Goal: Navigation & Orientation: Find specific page/section

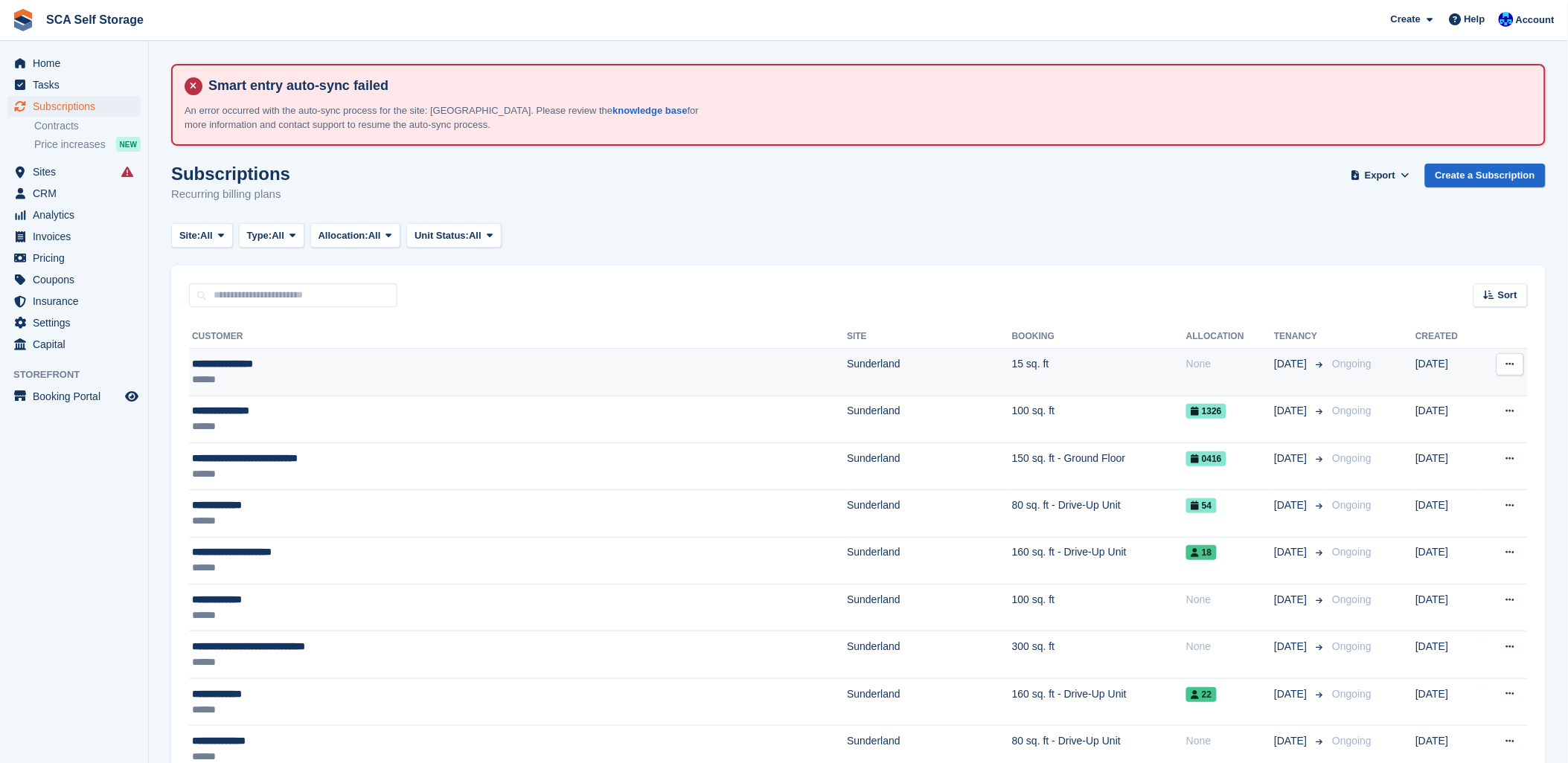
click at [227, 370] on div "**********" at bounding box center [406, 363] width 430 height 16
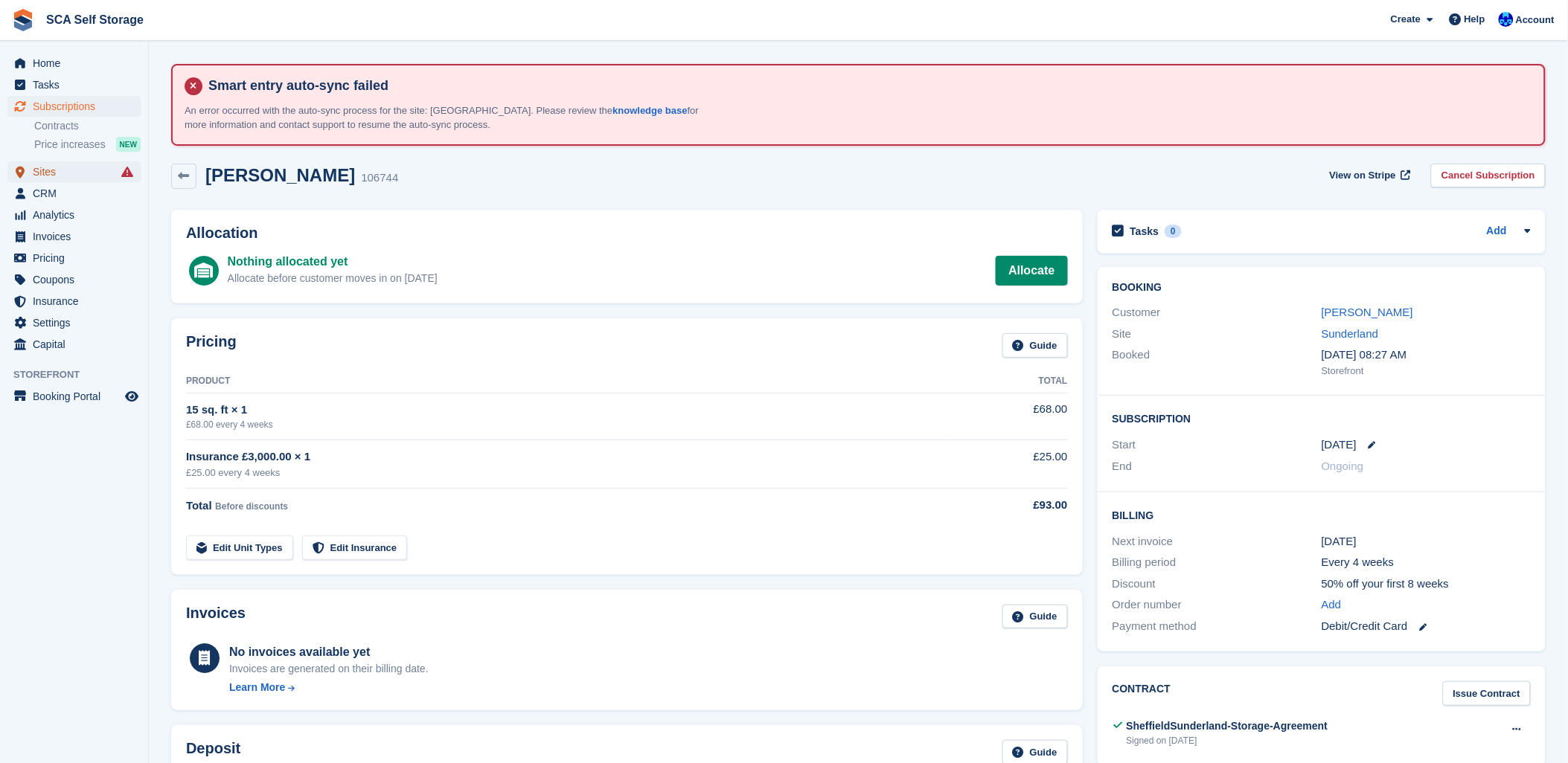
click at [41, 182] on span "Sites" at bounding box center [77, 171] width 89 height 20
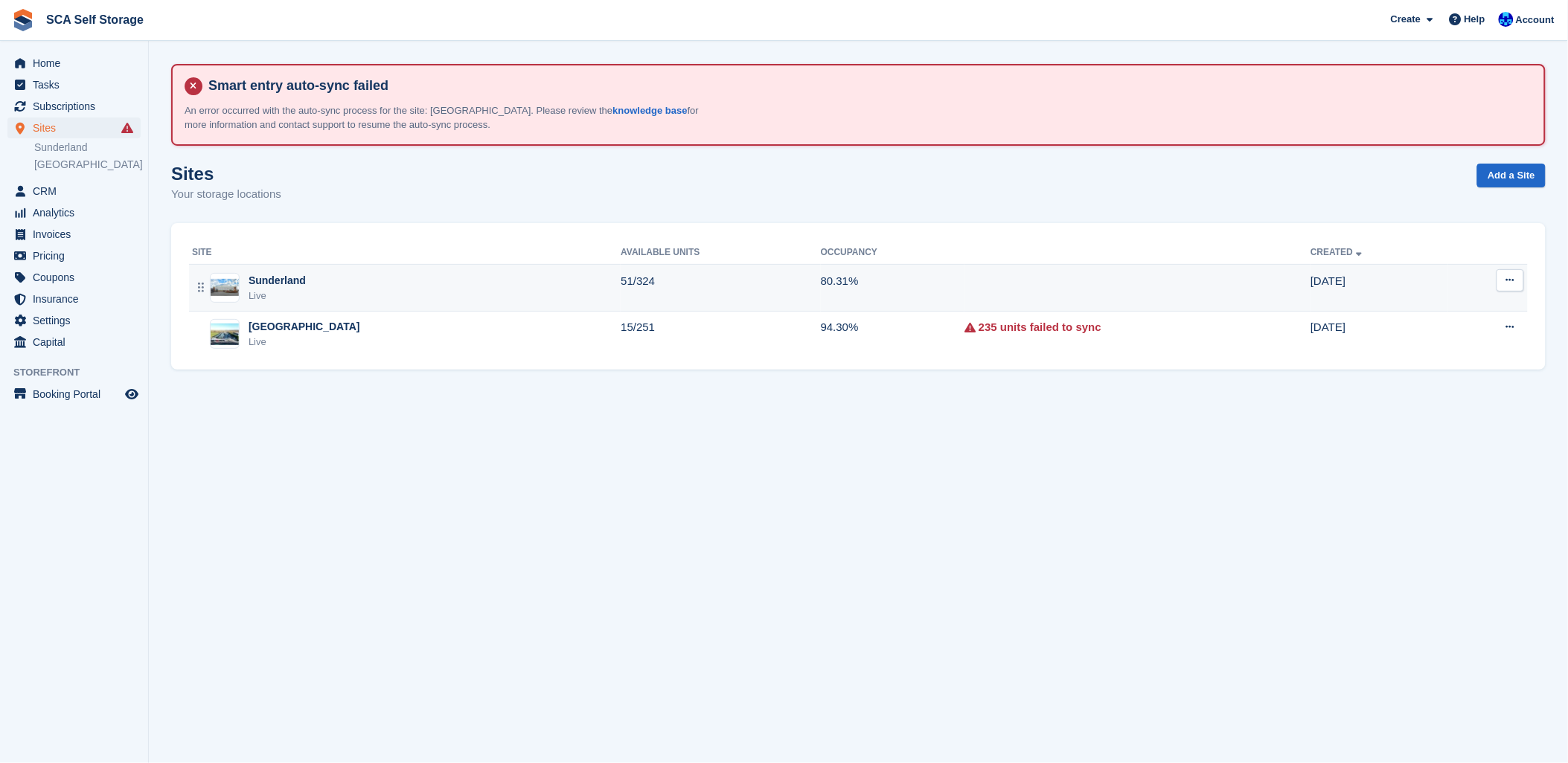
click at [329, 283] on div "Sunderland Live" at bounding box center [406, 288] width 429 height 31
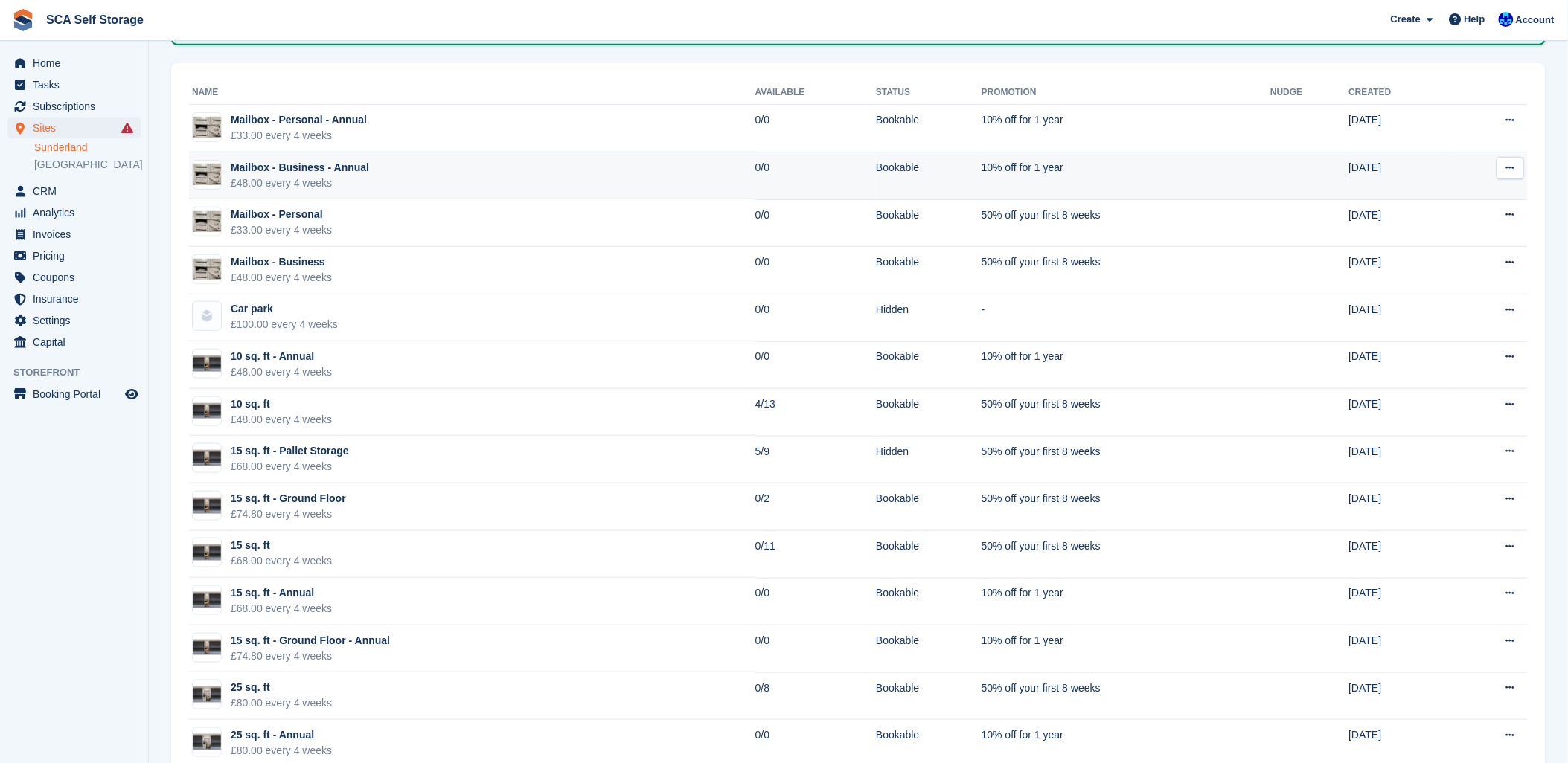
scroll to position [248, 0]
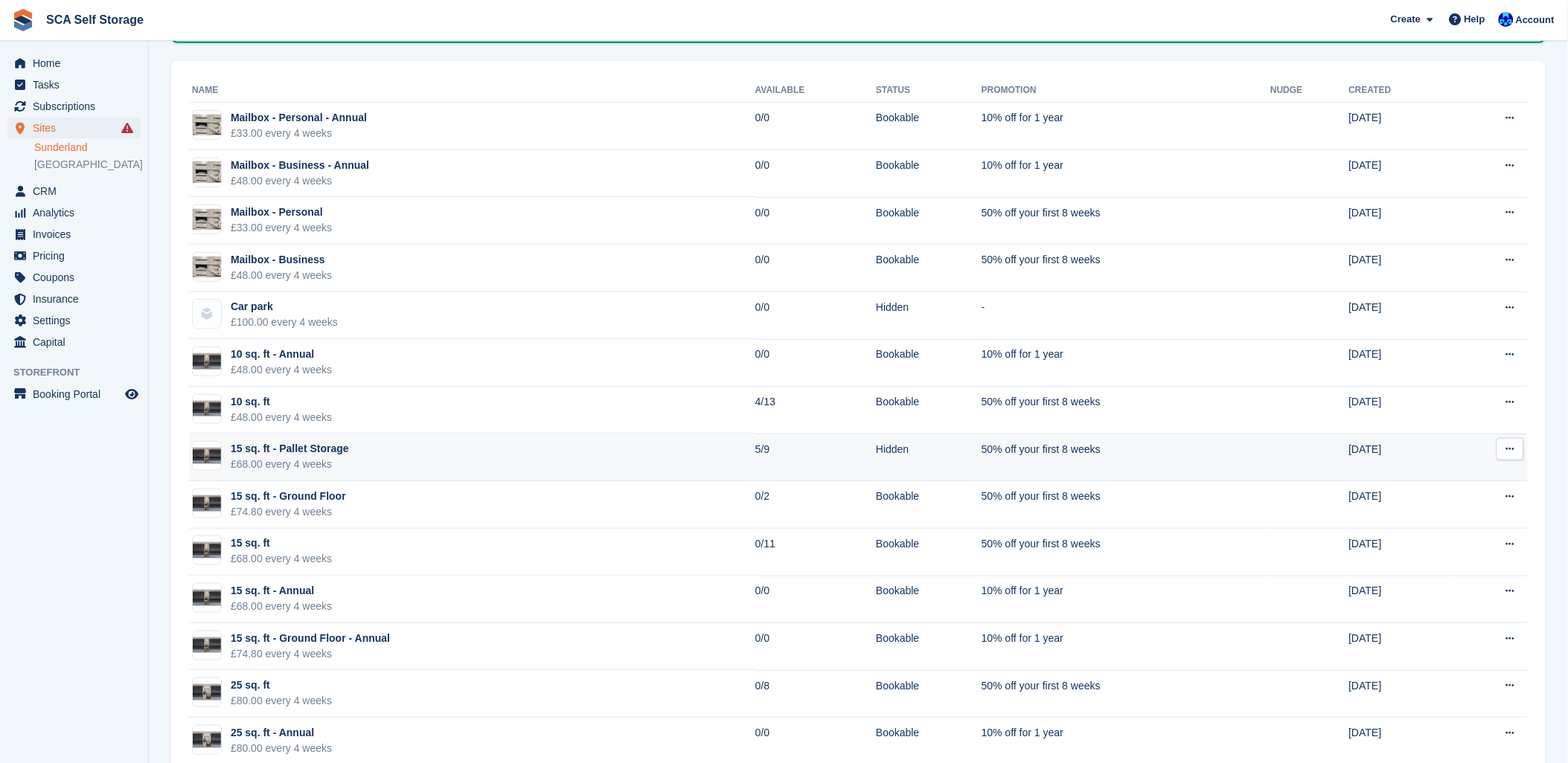
click at [314, 449] on div "15 sq. ft - Pallet Storage" at bounding box center [289, 448] width 118 height 16
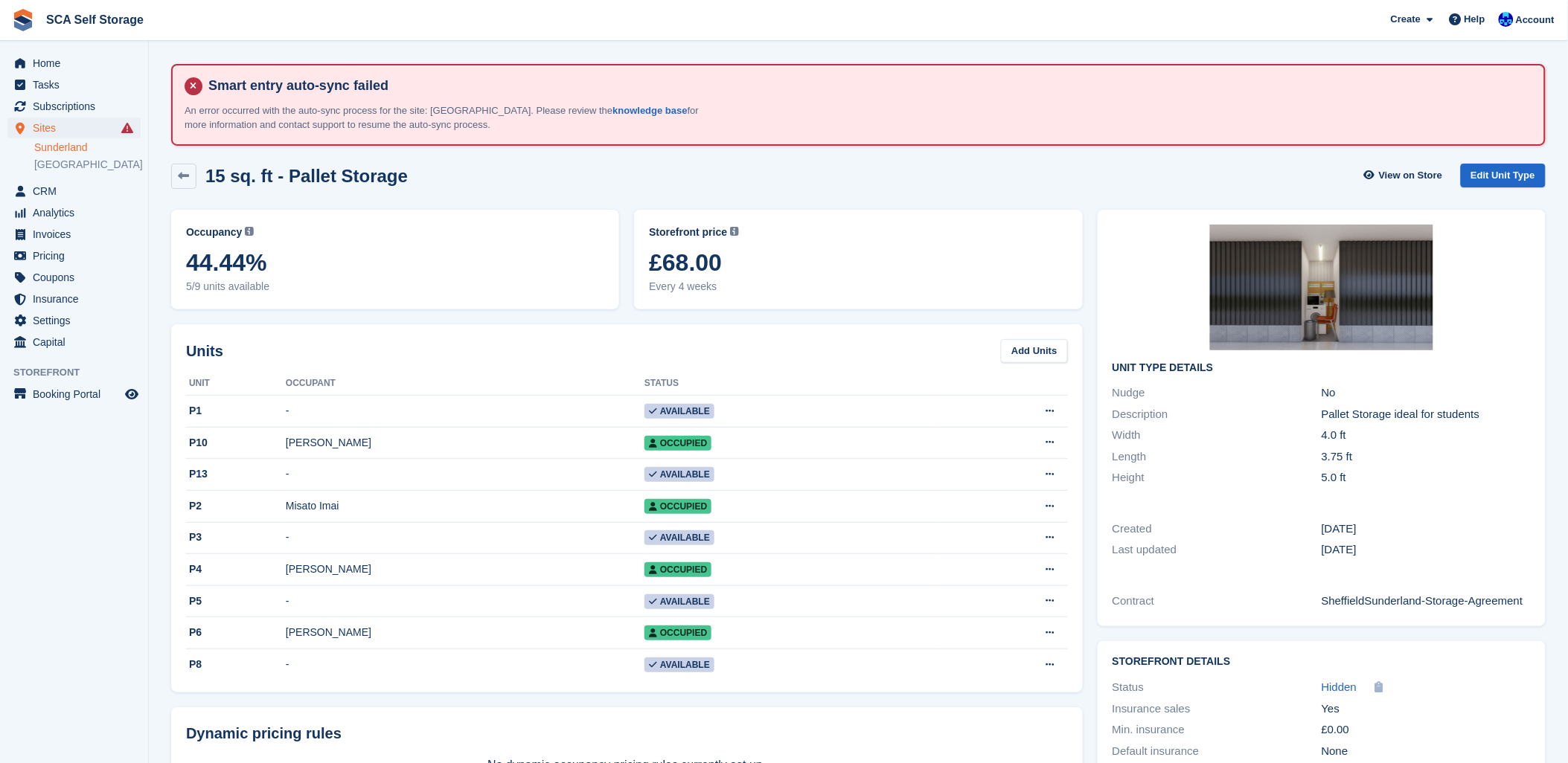
drag, startPoint x: 508, startPoint y: 184, endPoint x: 487, endPoint y: 186, distance: 21.1
click at [502, 184] on div "15 sq. ft - Pallet Storage View on Store Edit Unit Type" at bounding box center [859, 176] width 1374 height 25
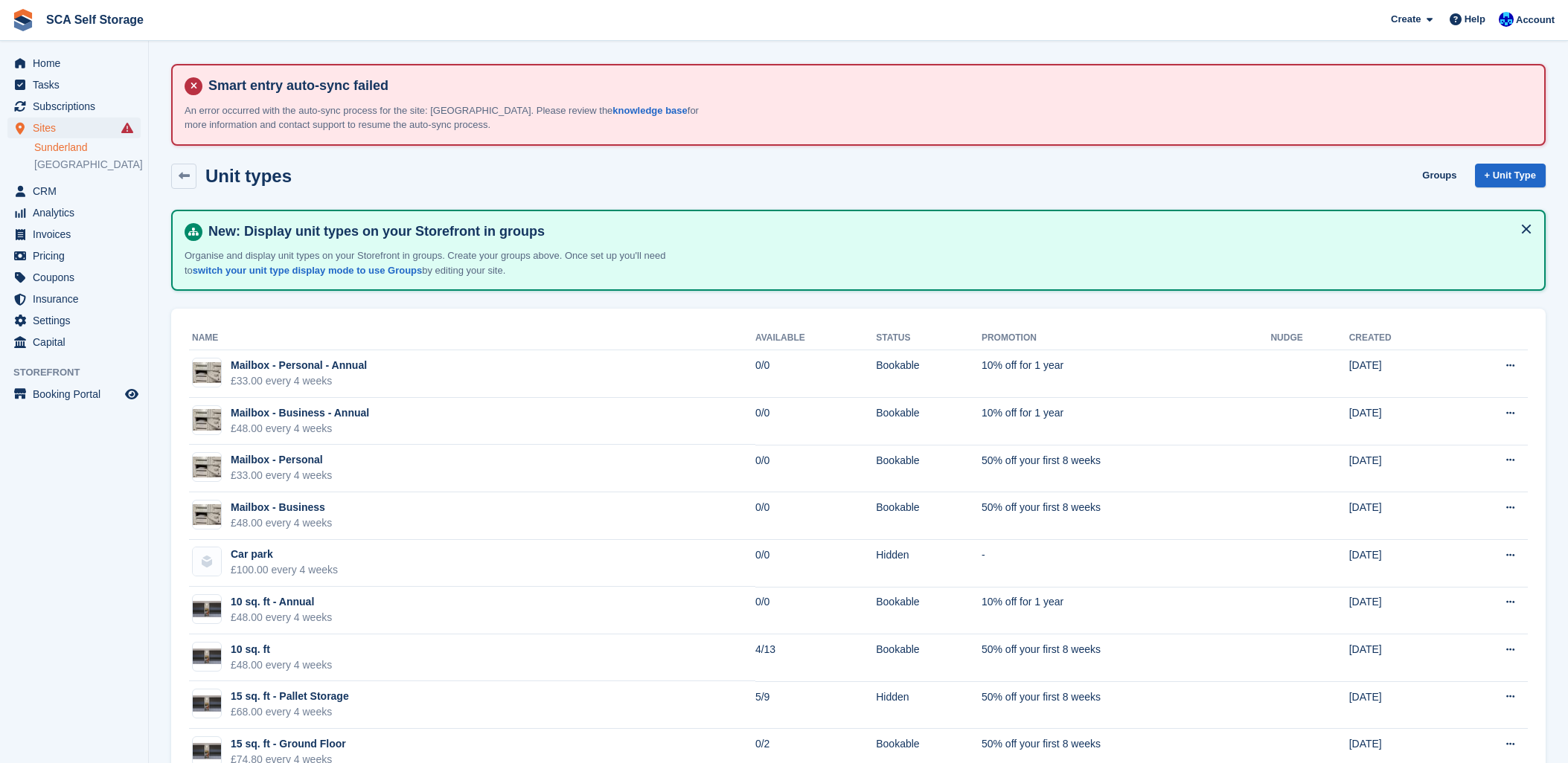
scroll to position [248, 0]
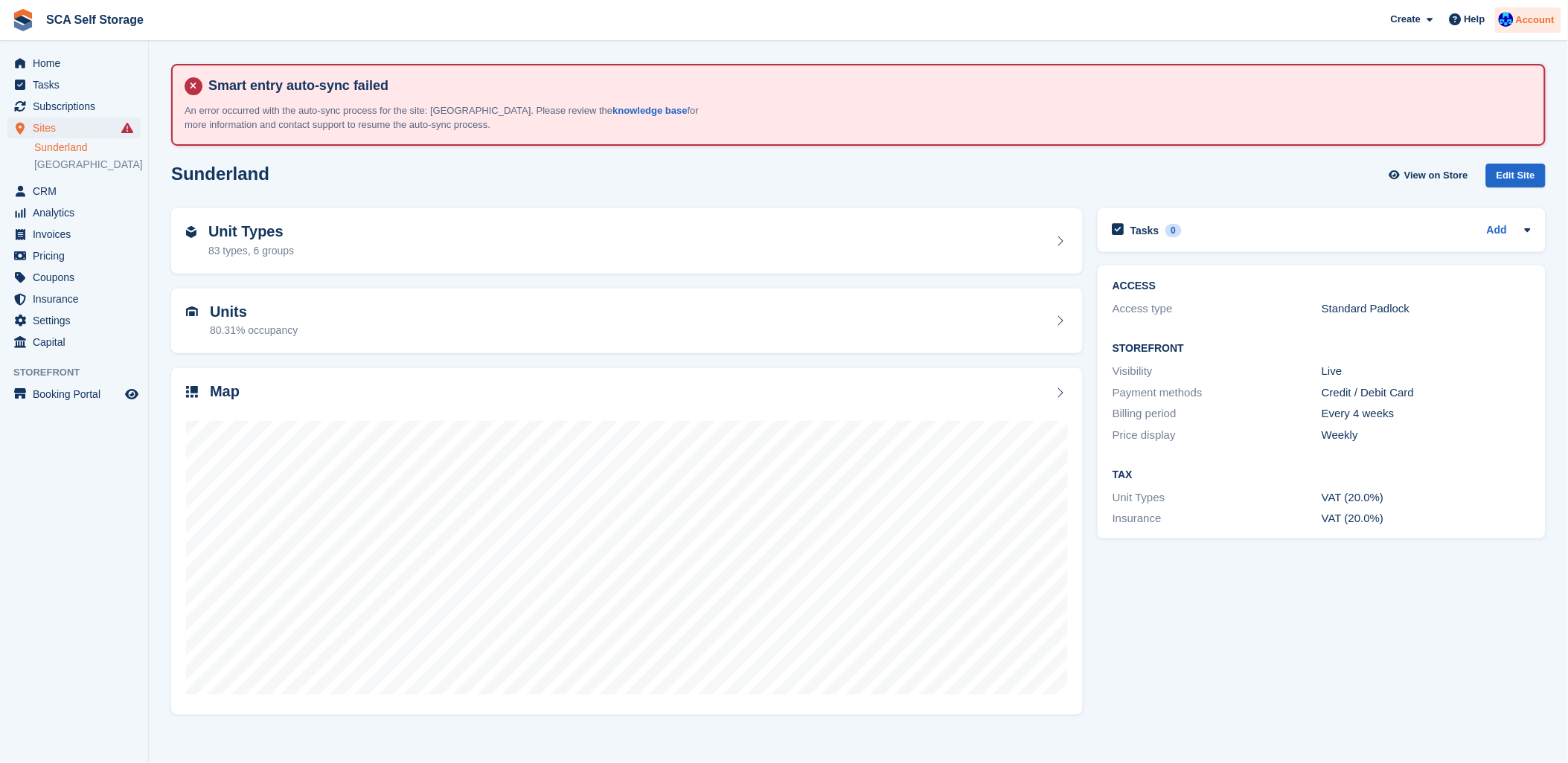
click at [1508, 13] on img at bounding box center [1506, 20] width 15 height 15
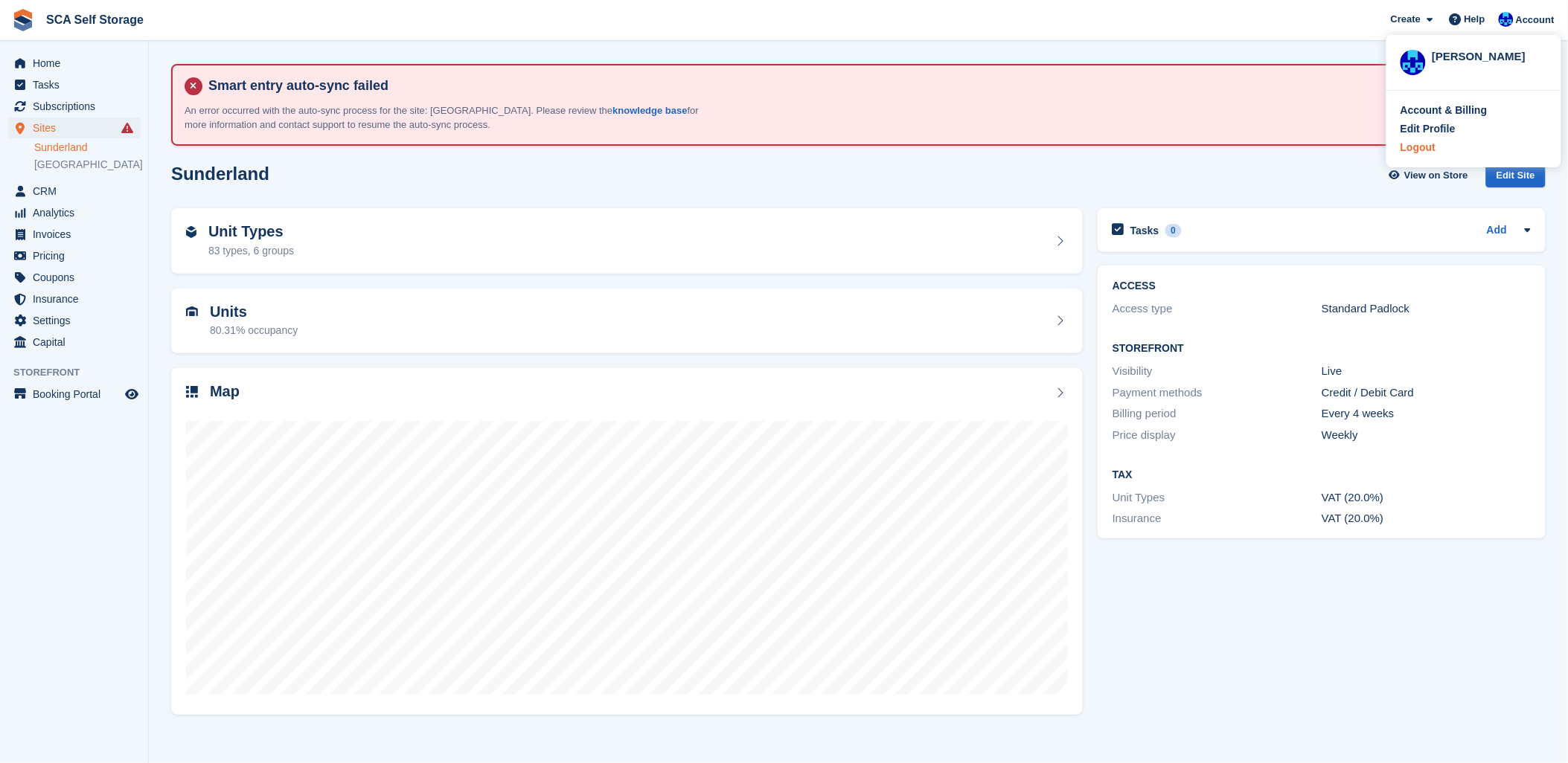
click at [1403, 143] on div "Logout" at bounding box center [1418, 147] width 35 height 16
